Goal: Information Seeking & Learning: Learn about a topic

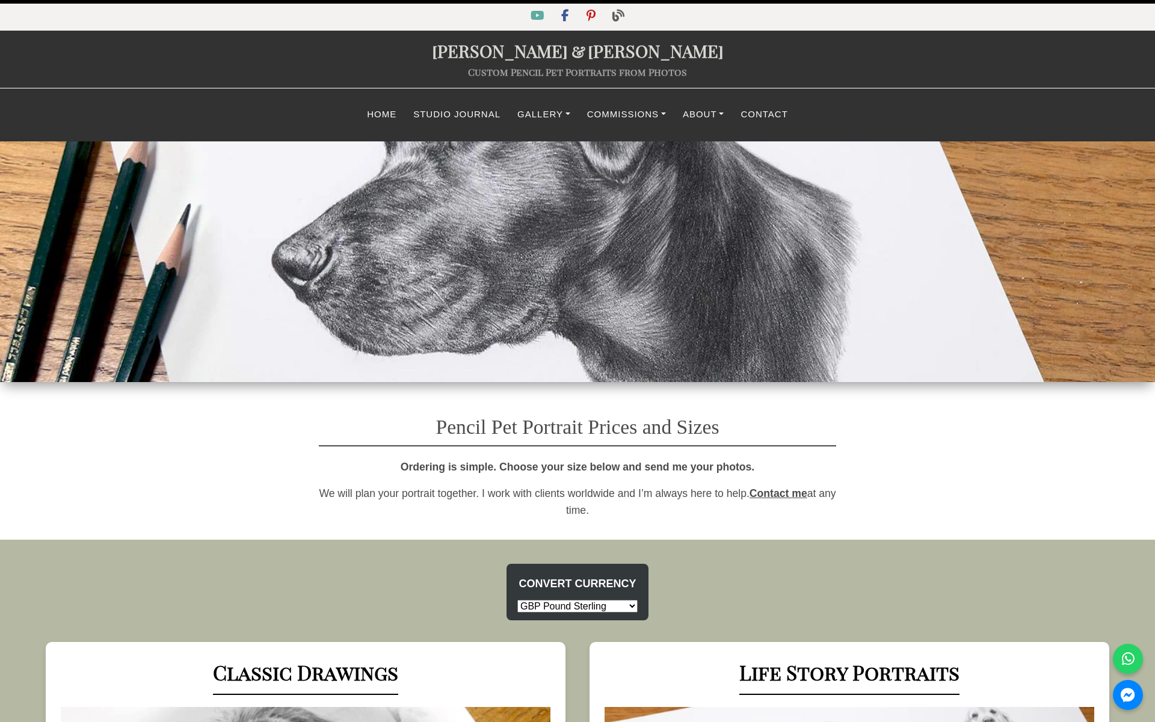
select select "GBP"
